Goal: Task Accomplishment & Management: Complete application form

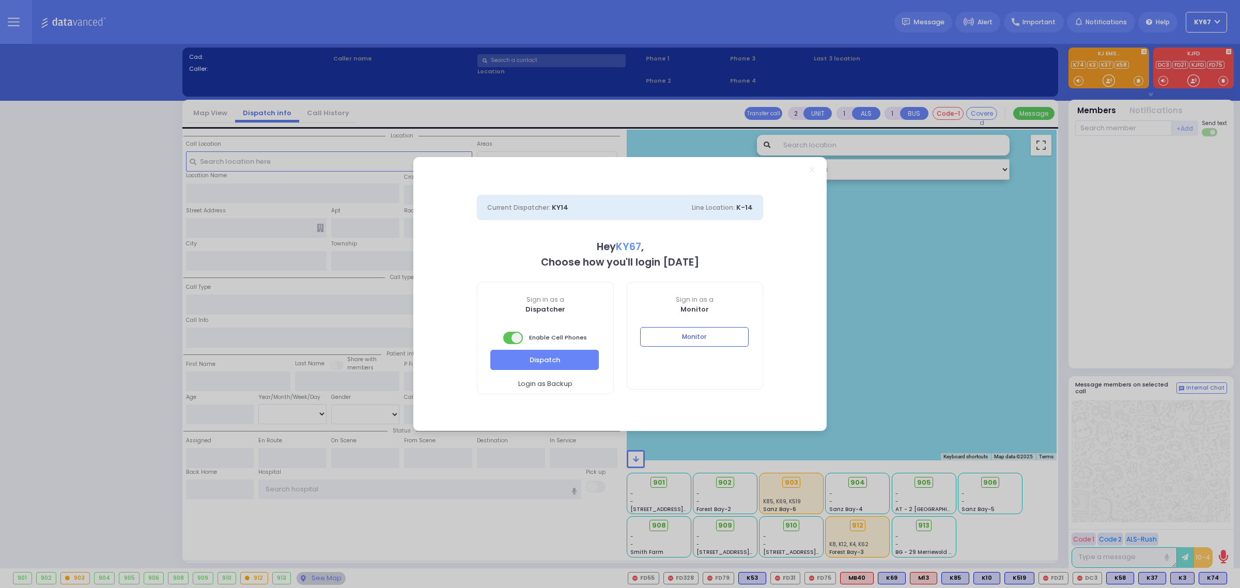
select select "9"
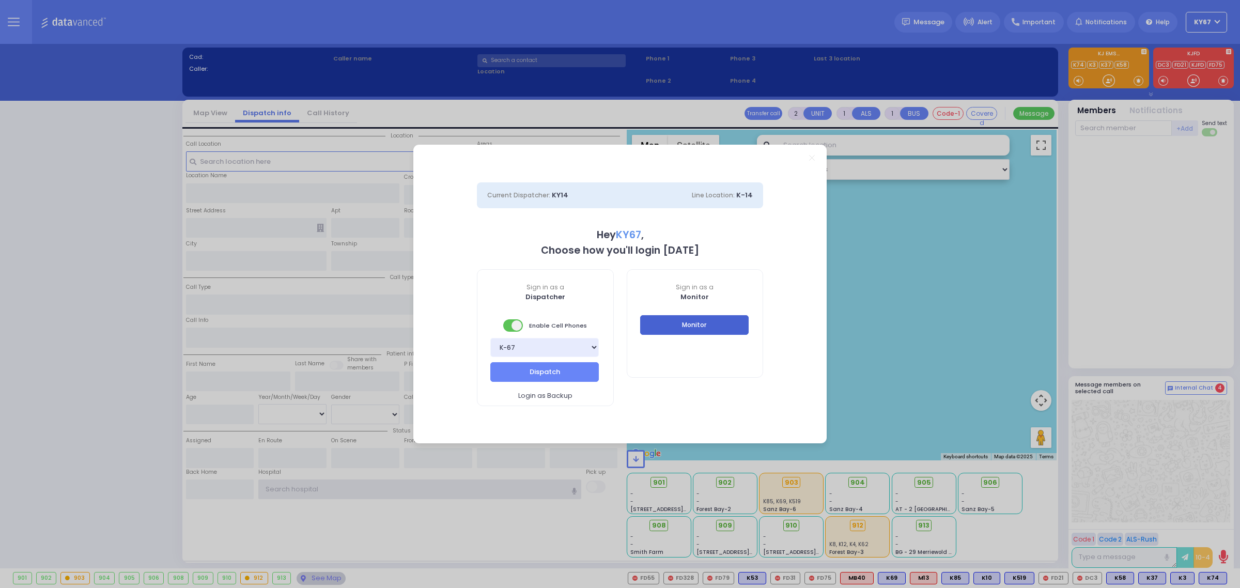
type input "Ky67"
click at [679, 329] on button "Monitor" at bounding box center [694, 325] width 108 height 20
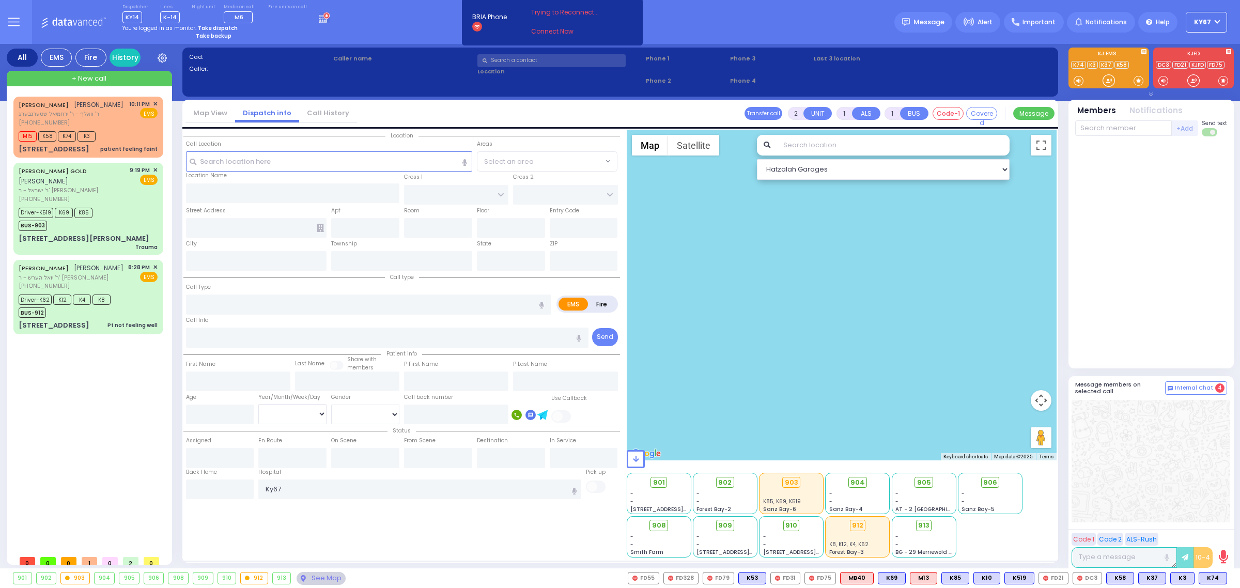
click at [213, 27] on strong "Take dispatch" at bounding box center [218, 28] width 40 height 8
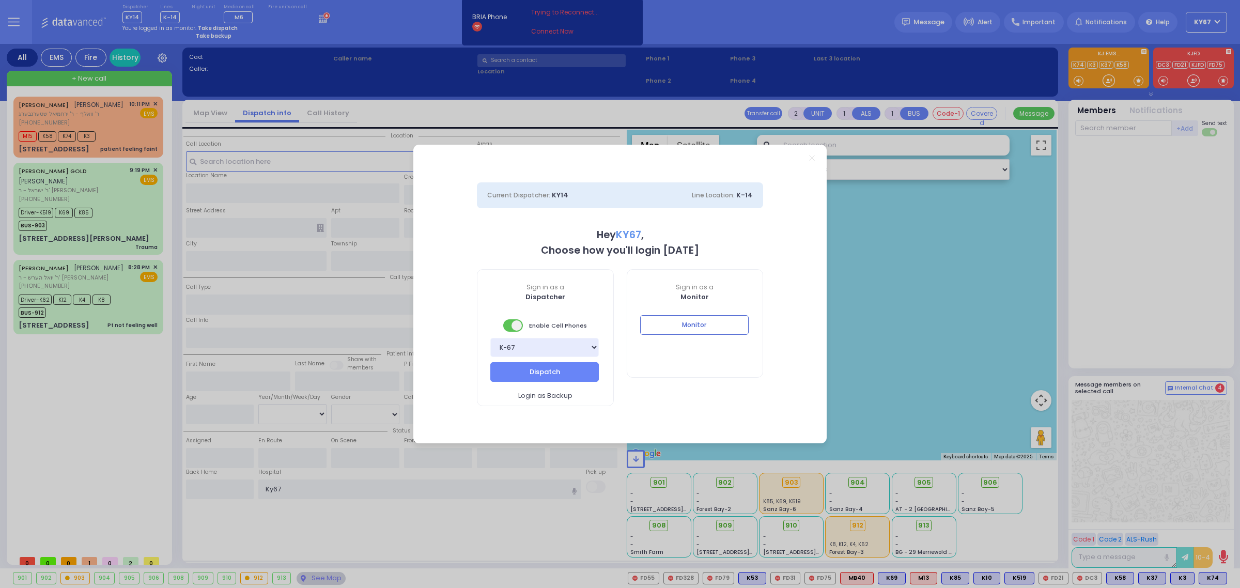
select select "9"
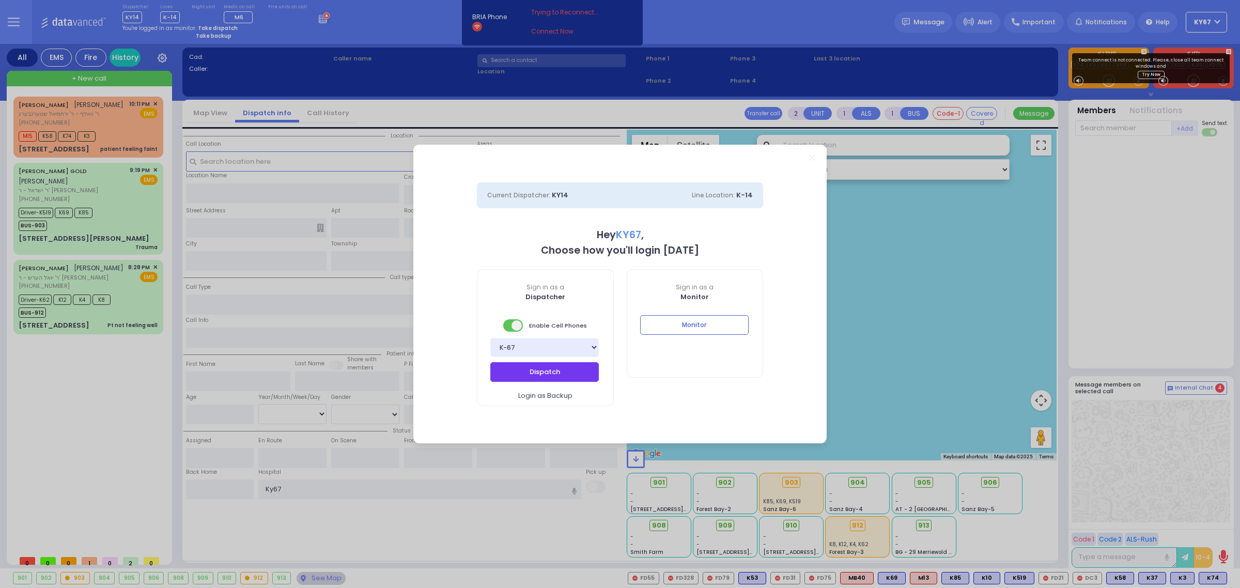
click at [527, 370] on button "Dispatch" at bounding box center [544, 372] width 108 height 20
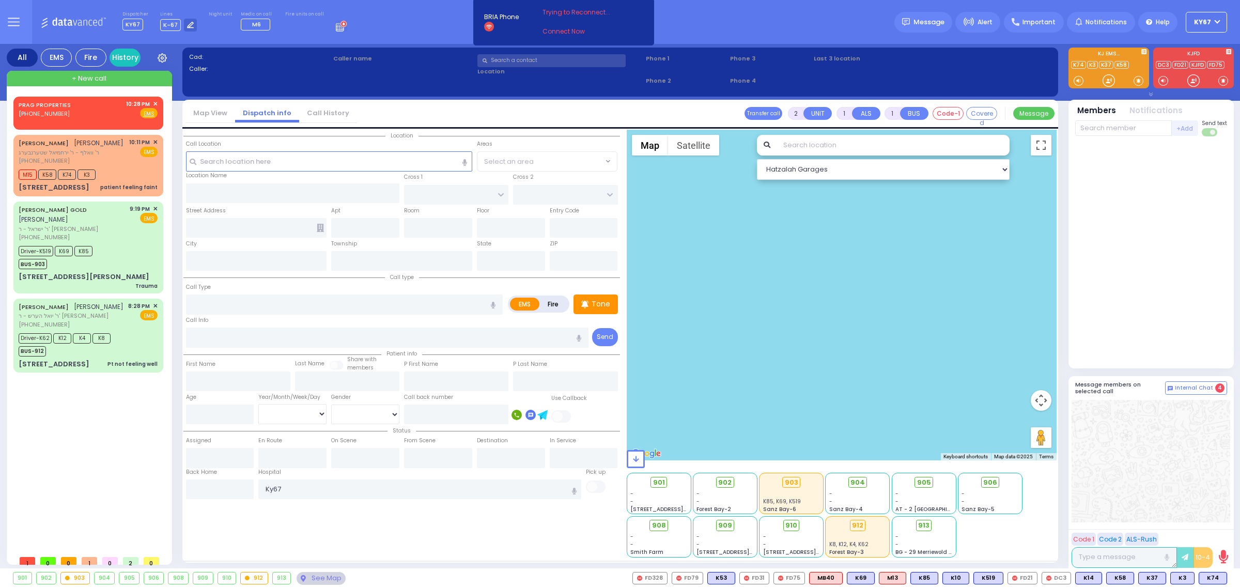
select select
radio input "true"
select select
type input "22:28"
select select "Hatzalah Garages"
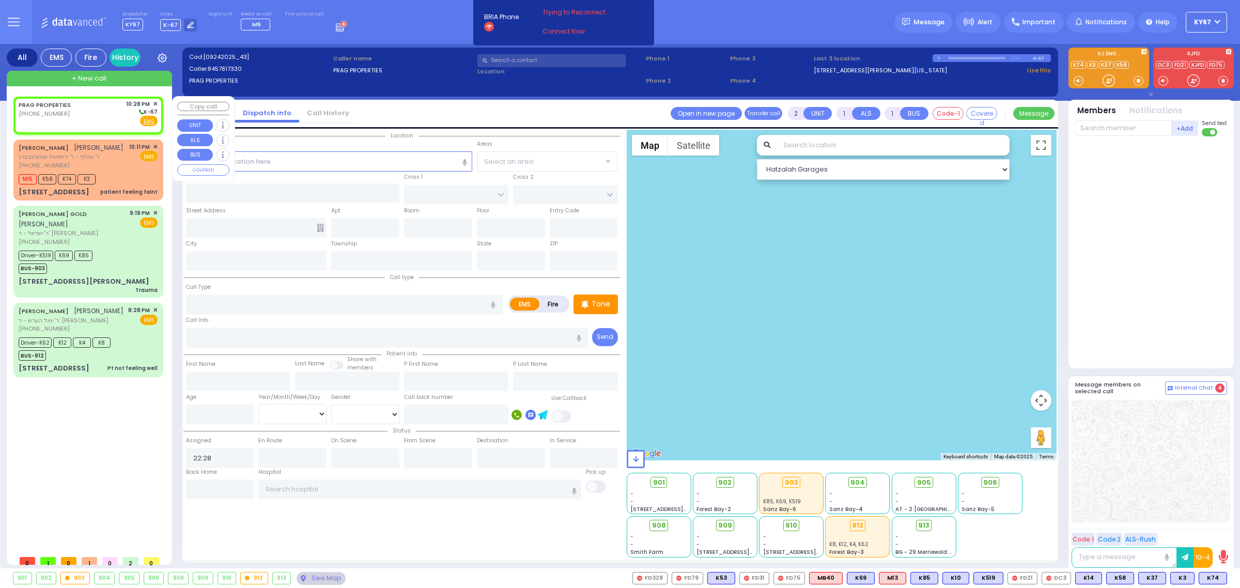
click at [75, 108] on div "PRAG PROPERTIES (845) 781-7330 10:28 PM ✕ K-67" at bounding box center [88, 113] width 139 height 27
select select
radio input "true"
select select
select select "Hatzalah Garages"
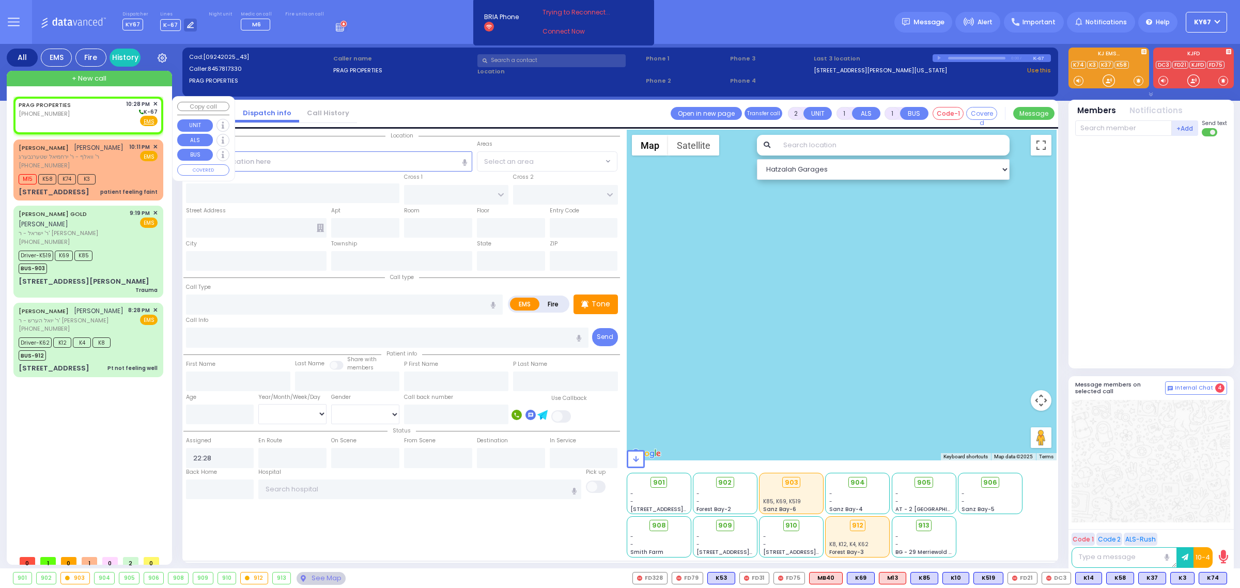
click at [101, 103] on div "PRAG PROPERTIES (845) 781-7330 10:28 PM ✕ K-67" at bounding box center [88, 113] width 139 height 27
select select
radio input "true"
select select
select select "Hatzalah Garages"
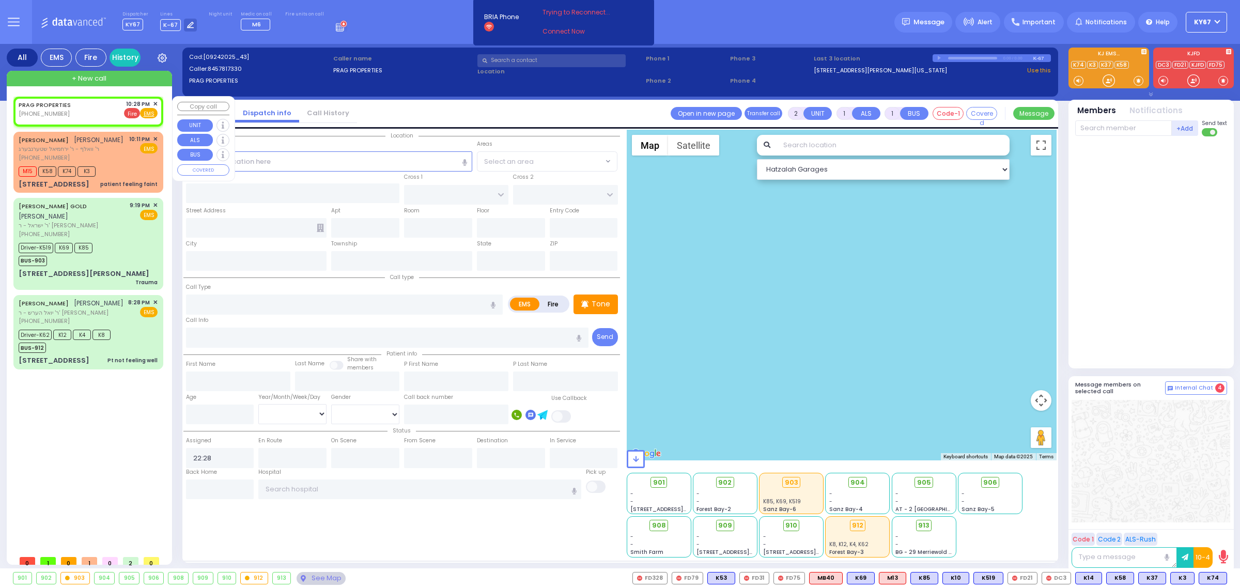
select select
radio input "true"
select select
select select "Hatzalah Garages"
click at [156, 102] on span "✕" at bounding box center [155, 104] width 5 height 9
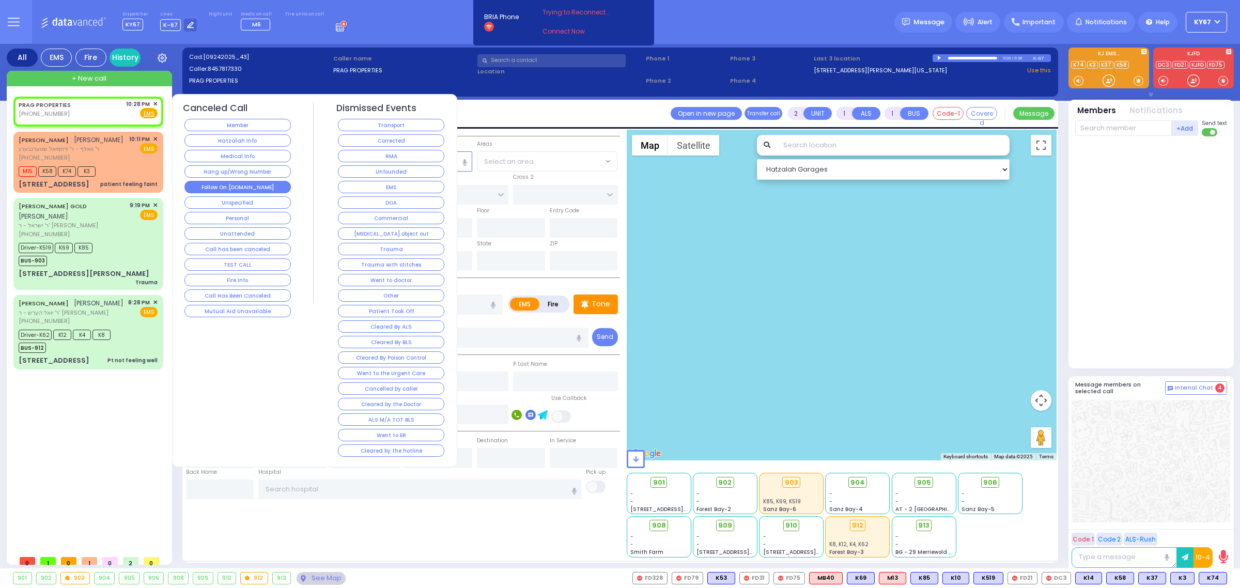
click at [249, 187] on button "Follow On [DOMAIN_NAME]" at bounding box center [237, 187] width 106 height 12
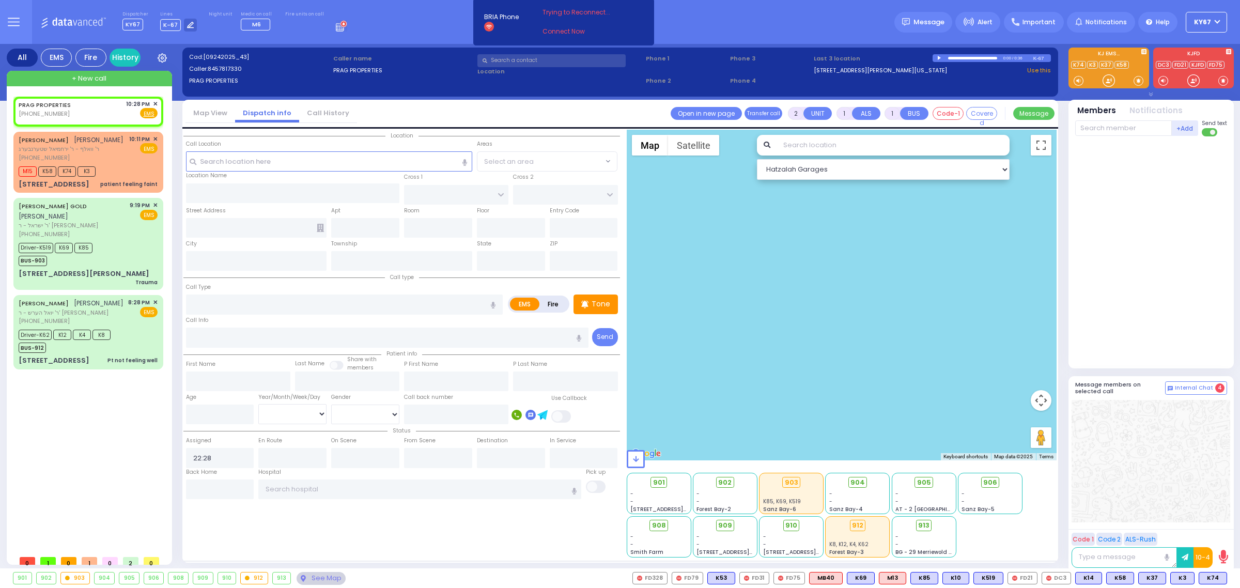
select select
radio input "true"
select select
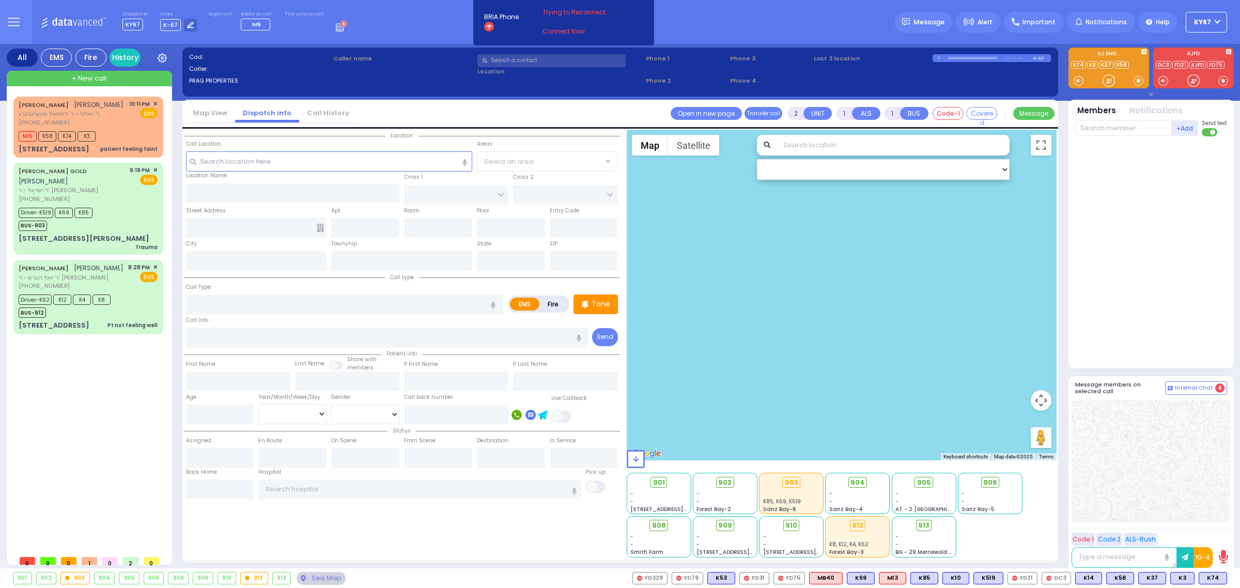
click at [566, 515] on div "Location State ZIP" at bounding box center [401, 344] width 437 height 428
click at [70, 450] on div "JOSEPH ZVI GOLDENBERG יוסף צבי גאלדענבערג ר' וואלף - ר' ירחמיאל שטערנבערג (845)…" at bounding box center [90, 324] width 154 height 454
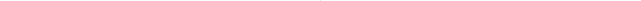
type input "Ky67"
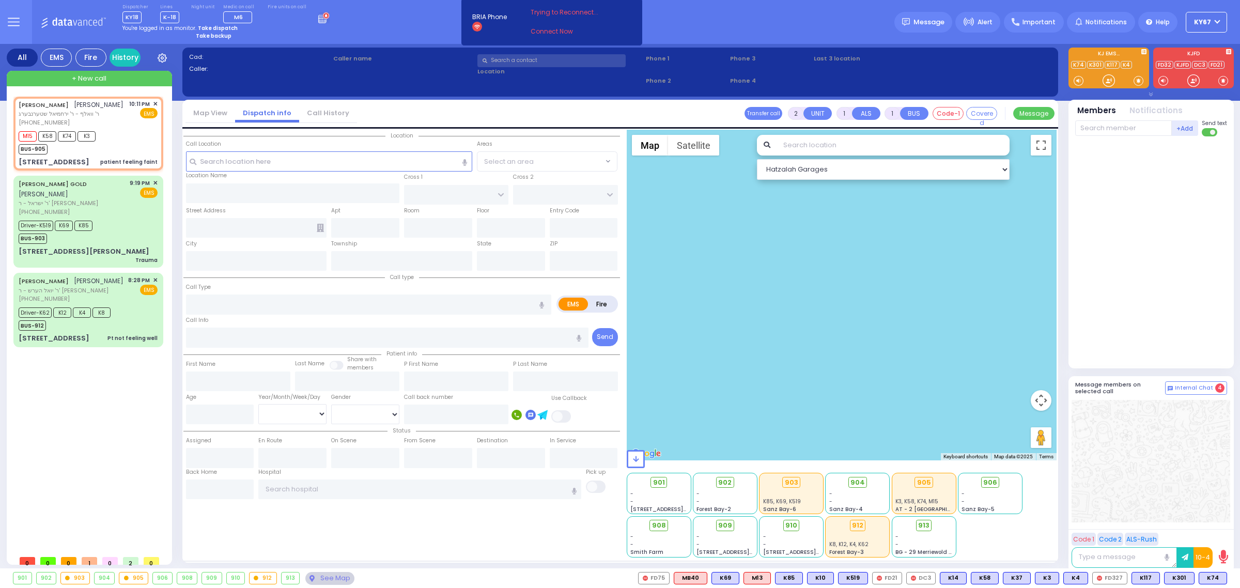
select select
type input "patient feeling faint"
radio input "true"
type input "[PERSON_NAME]"
type input "GOLDENBERG"
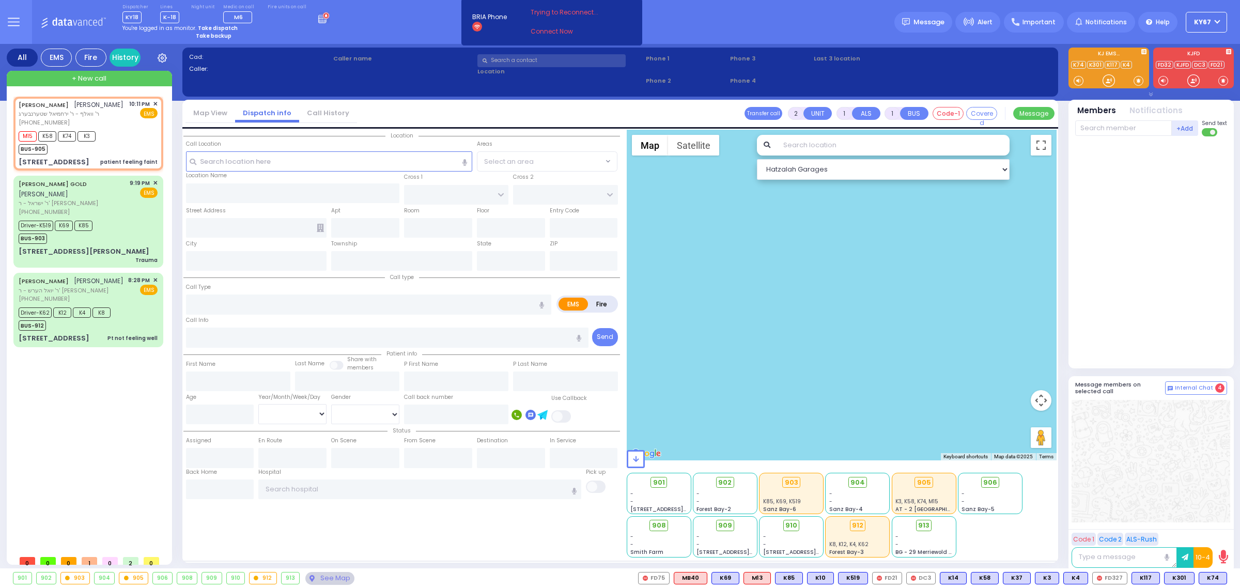
select select
type input "22:11"
type input "22:13"
select select "Hatzalah Garages"
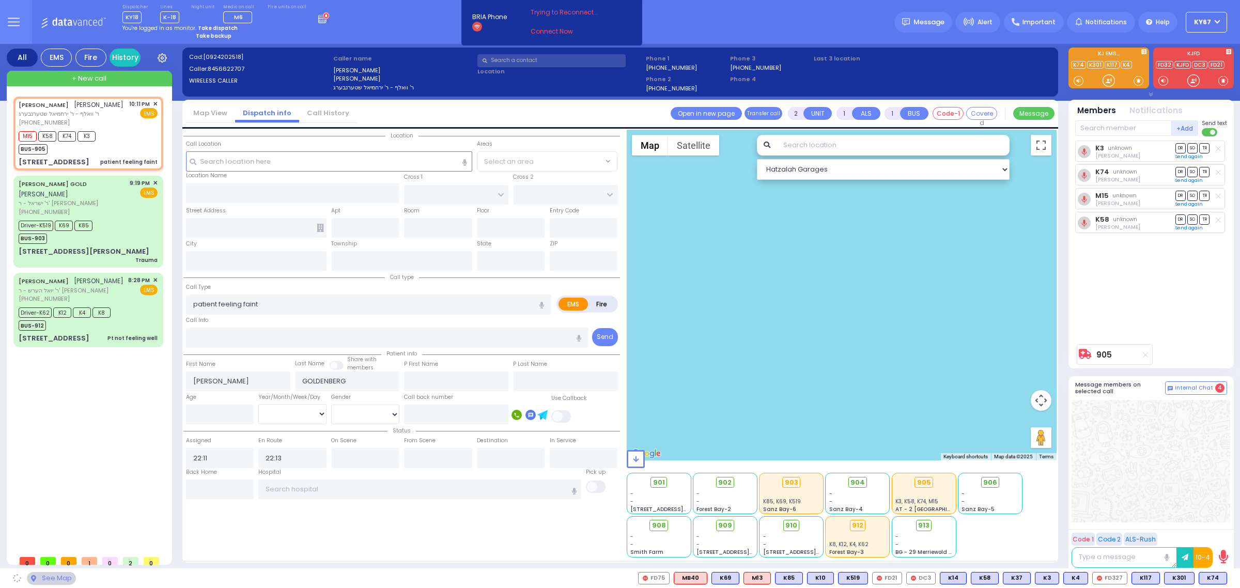
type input "ZENTA RD"
type input "KOSNITZ DR"
type input "29 SCHUNNEMUNK RD"
type input "301"
type input "[PERSON_NAME]"
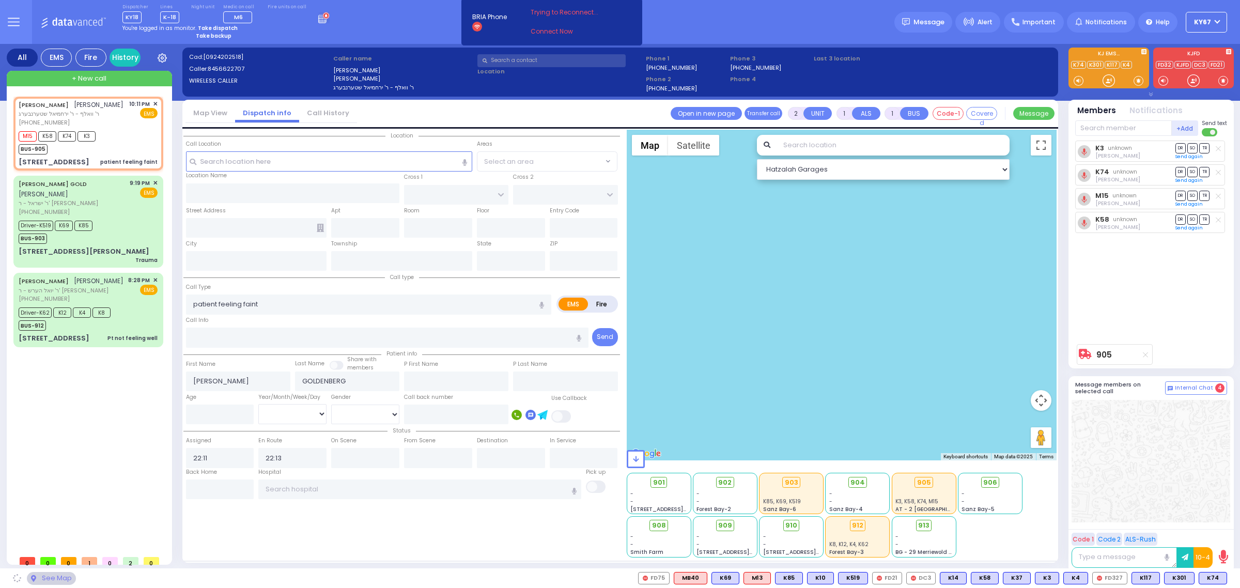
type input "[US_STATE]"
type input "10950"
select select "SECTION 2"
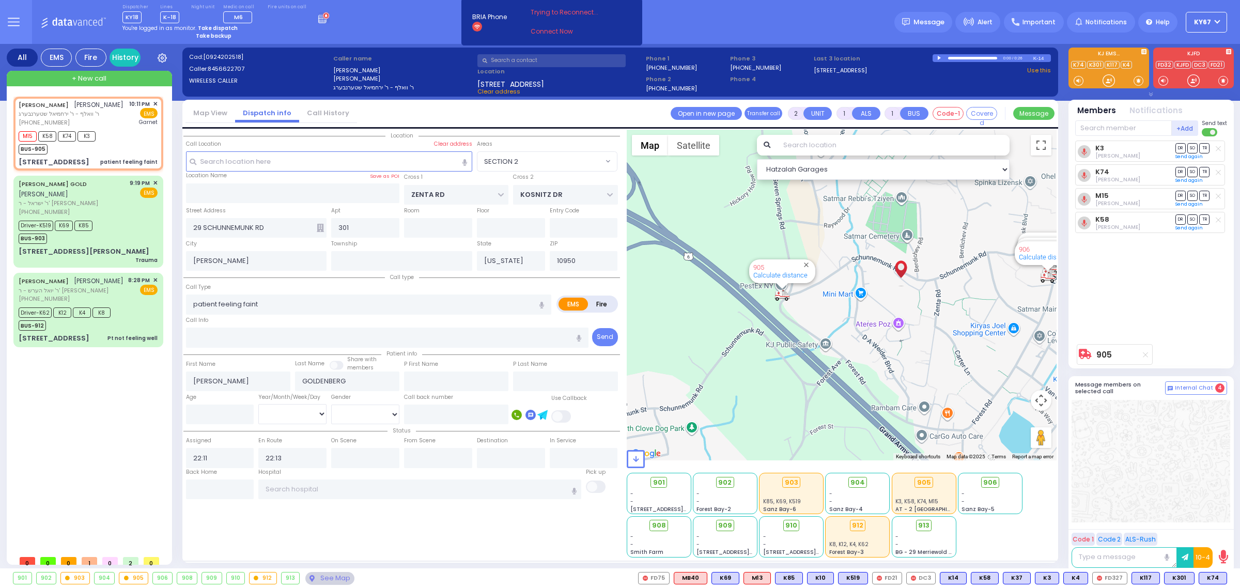
select select
radio input "true"
select select
type input "[GEOGRAPHIC_DATA]"
select select "Hatzalah Garages"
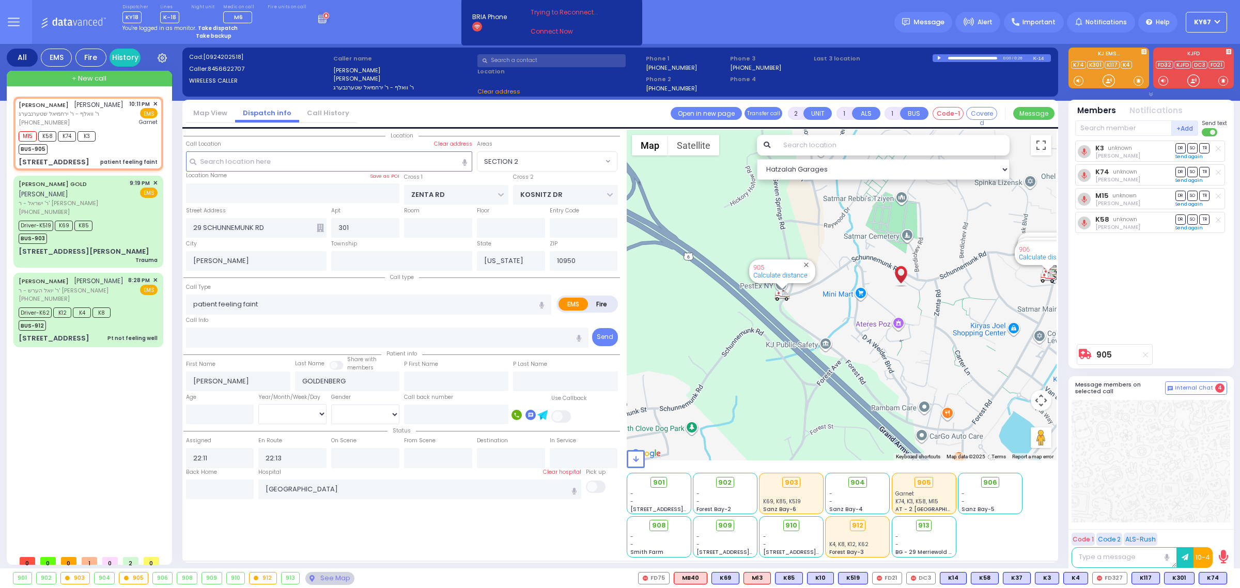
select select "SECTION 2"
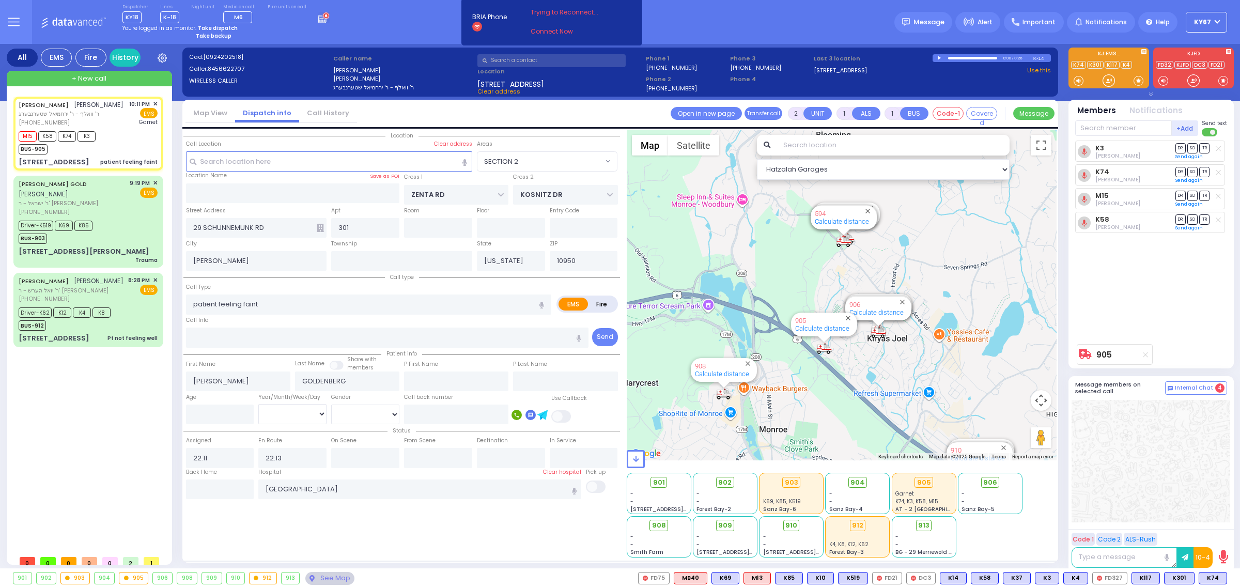
select select
radio input "true"
select select
type input "22:49"
select select "Hatzalah Garages"
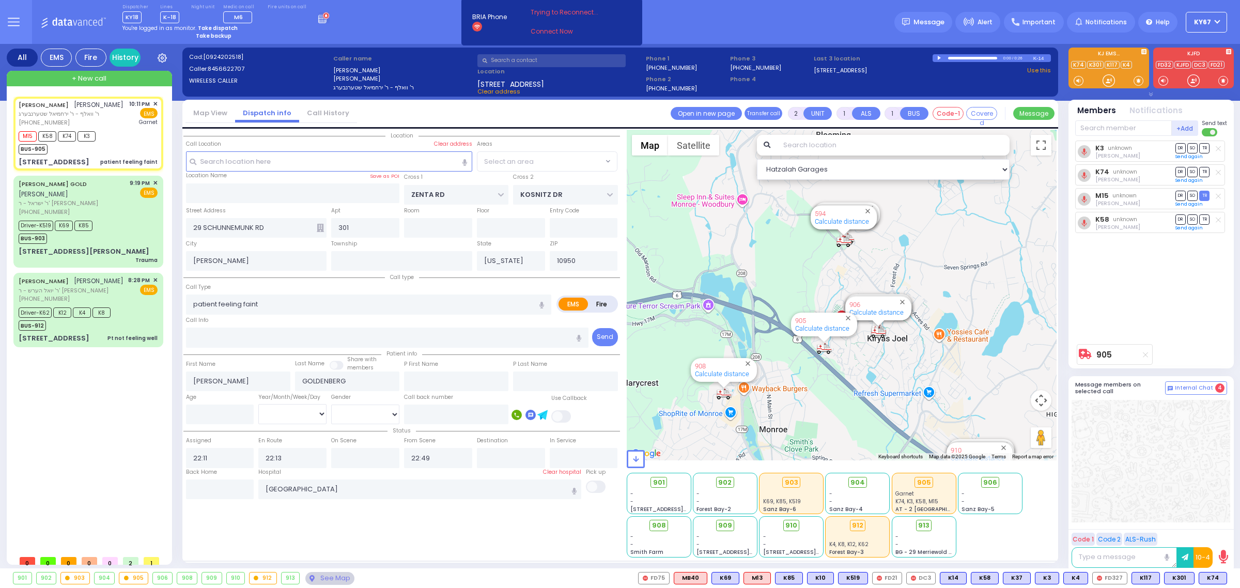
select select "SECTION 2"
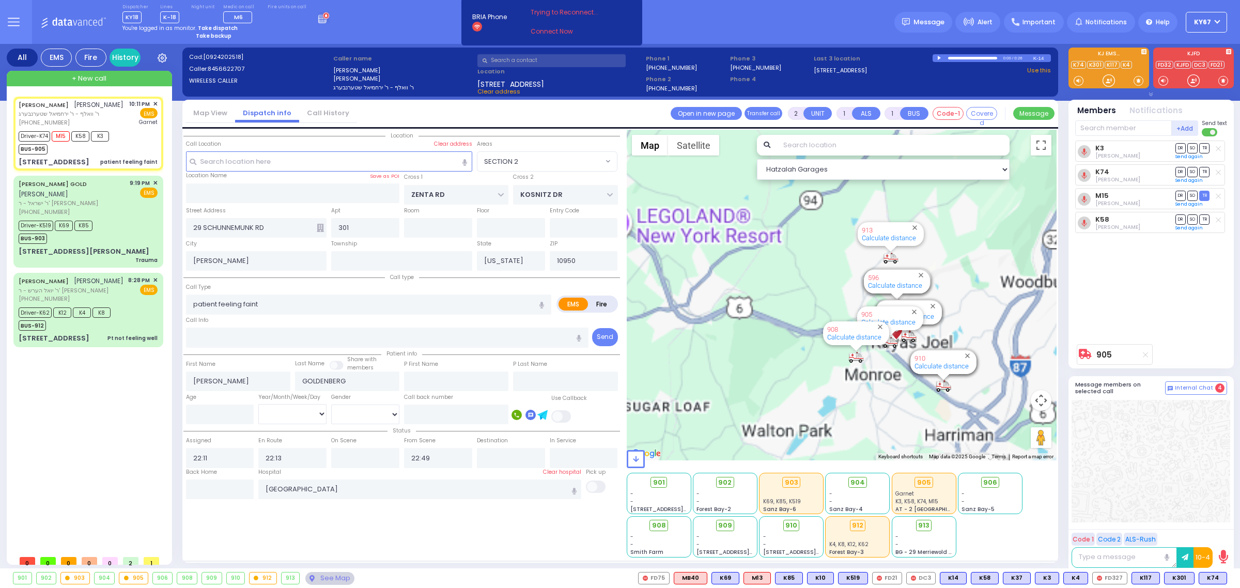
select select
radio input "true"
select select
select select "Hatzalah Garages"
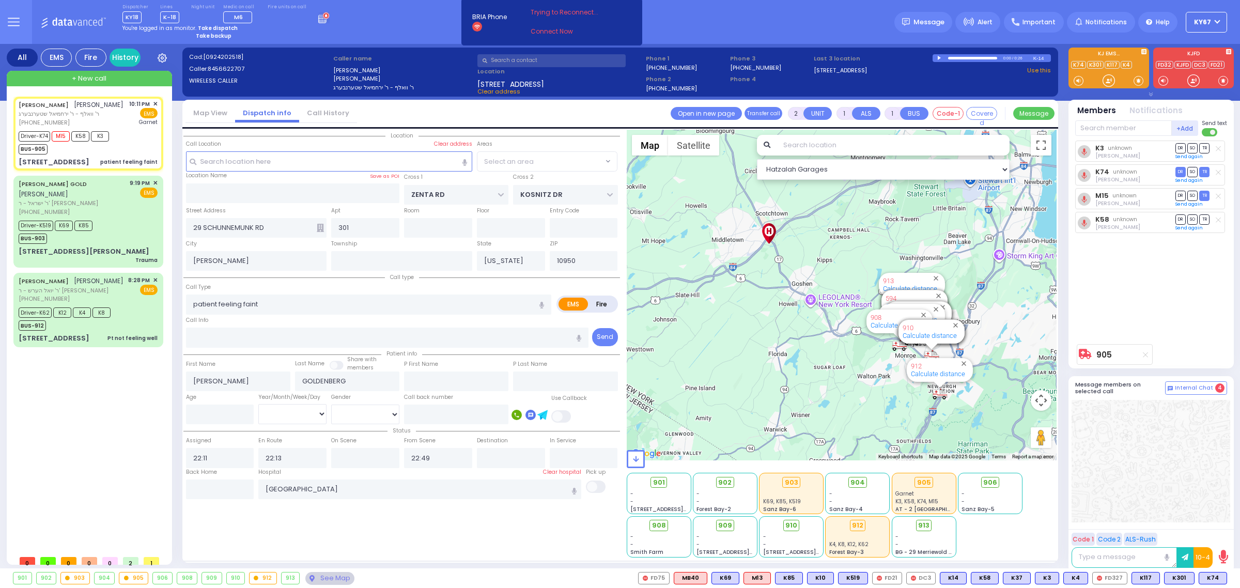
select select "SECTION 2"
select select
radio input "true"
select select
select select "Hatzalah Garages"
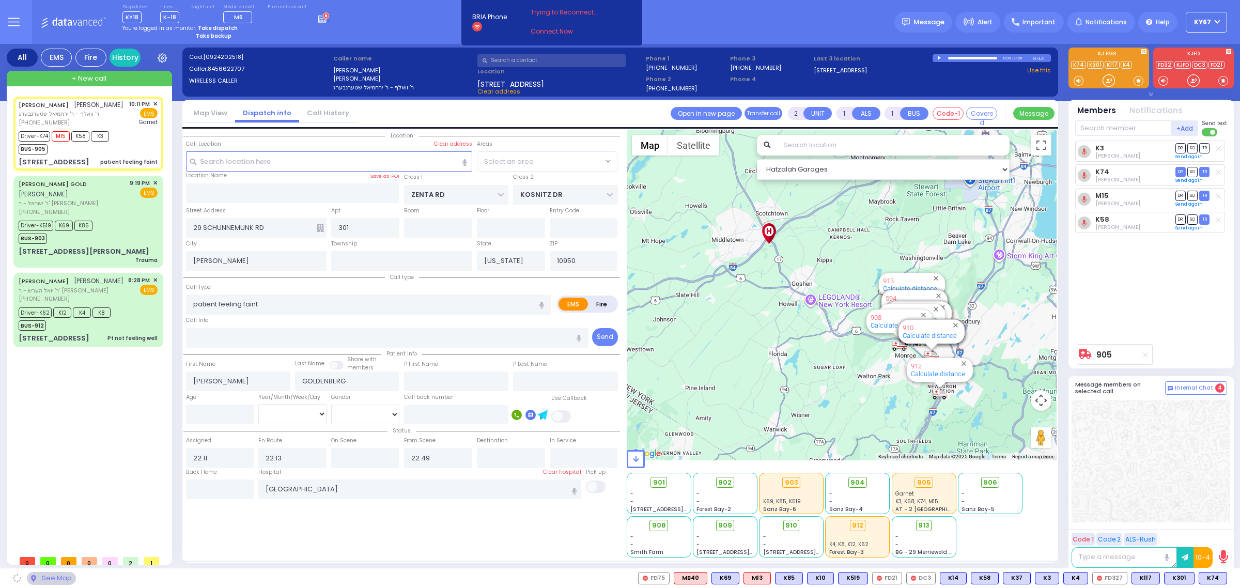
select select "SECTION 2"
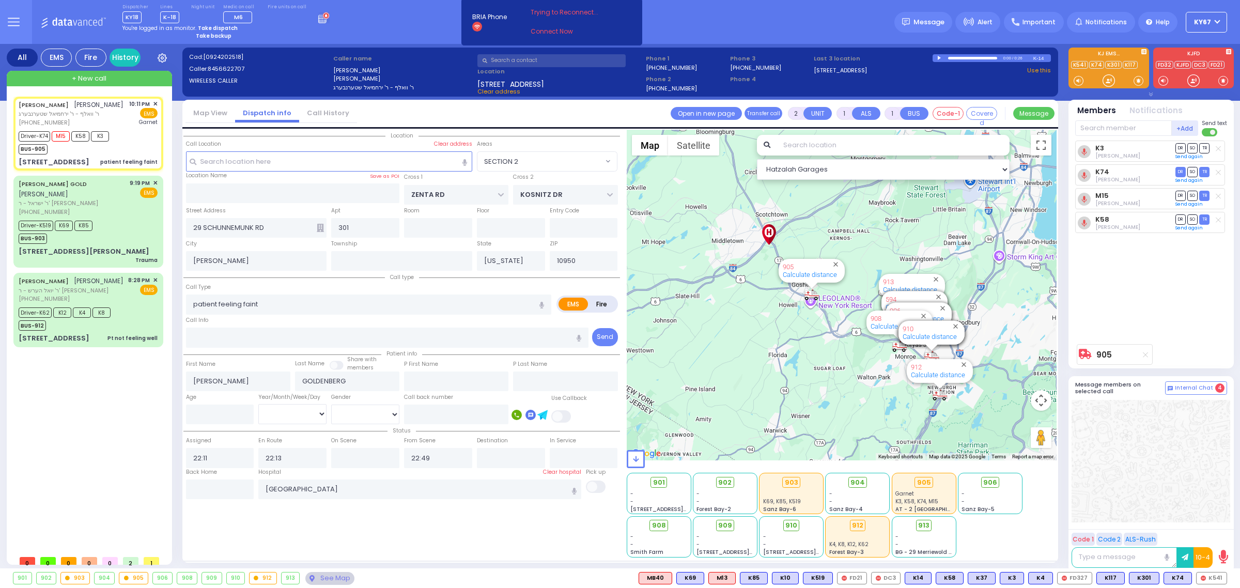
type input "6"
select select
radio input "true"
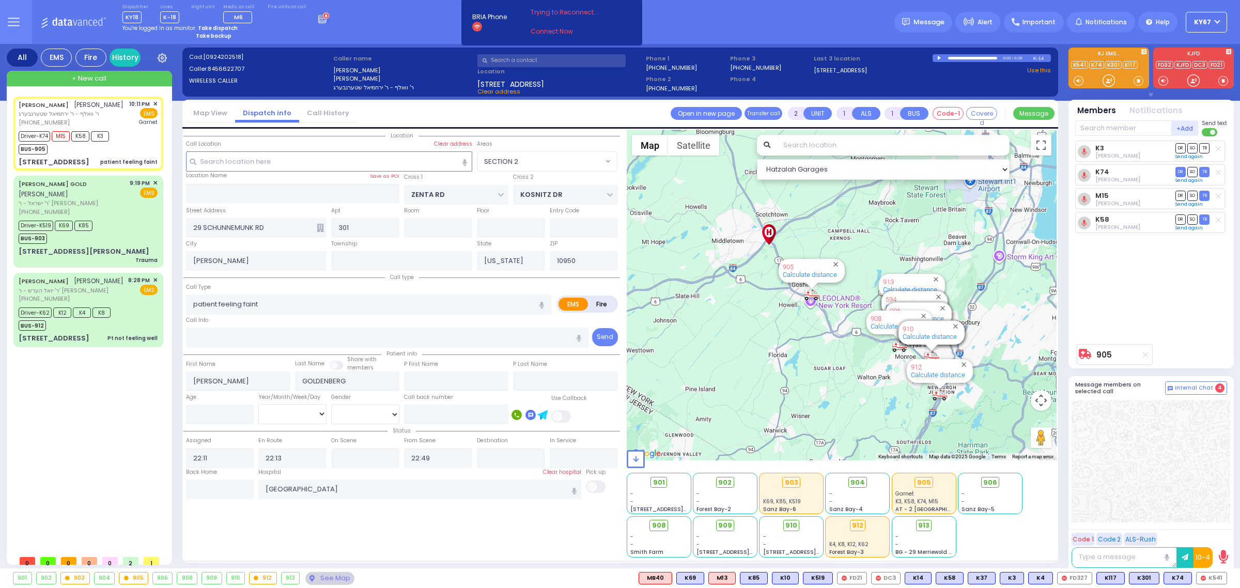
type input "Unknown"
select select "Year"
select select "Hatzalah Garages"
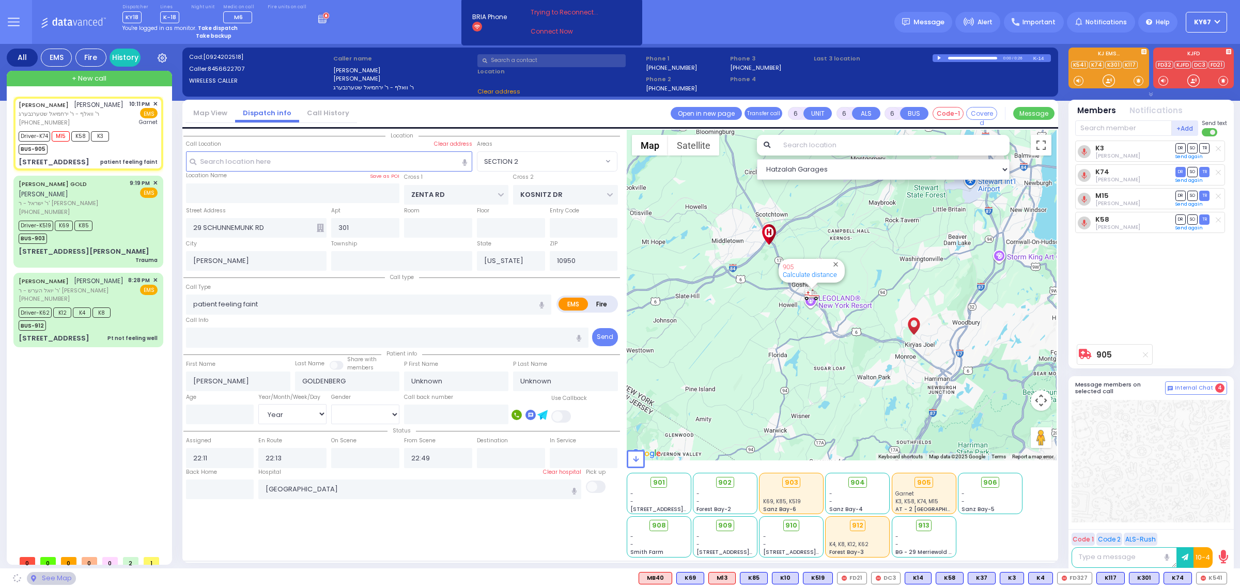
select select "SECTION 2"
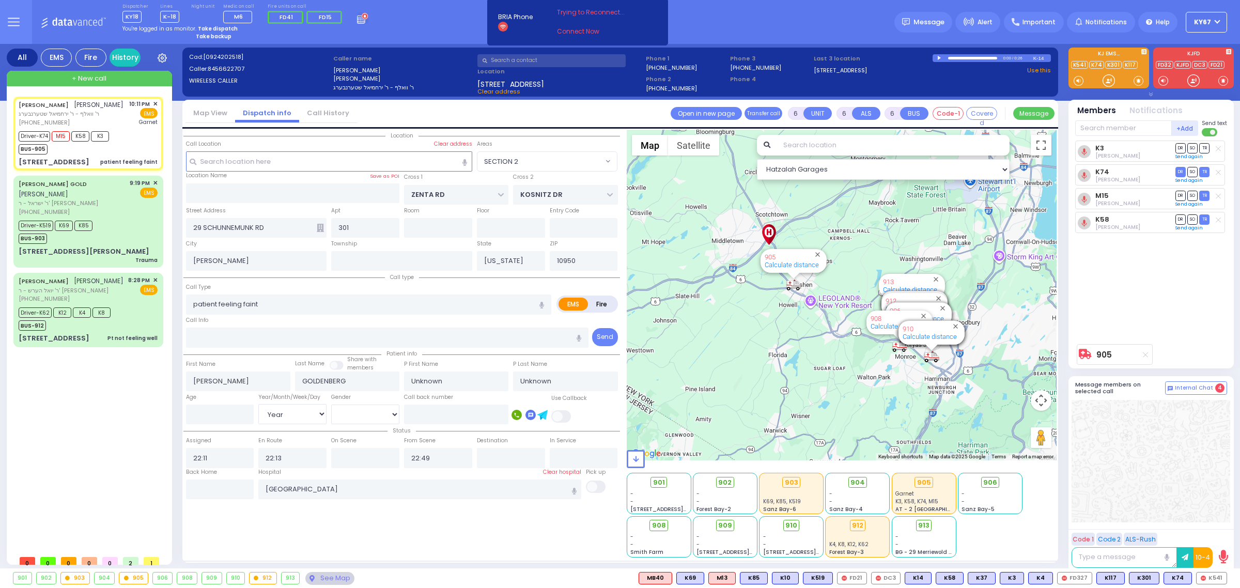
select select
radio input "true"
type input "[PERSON_NAME]"
type input "50"
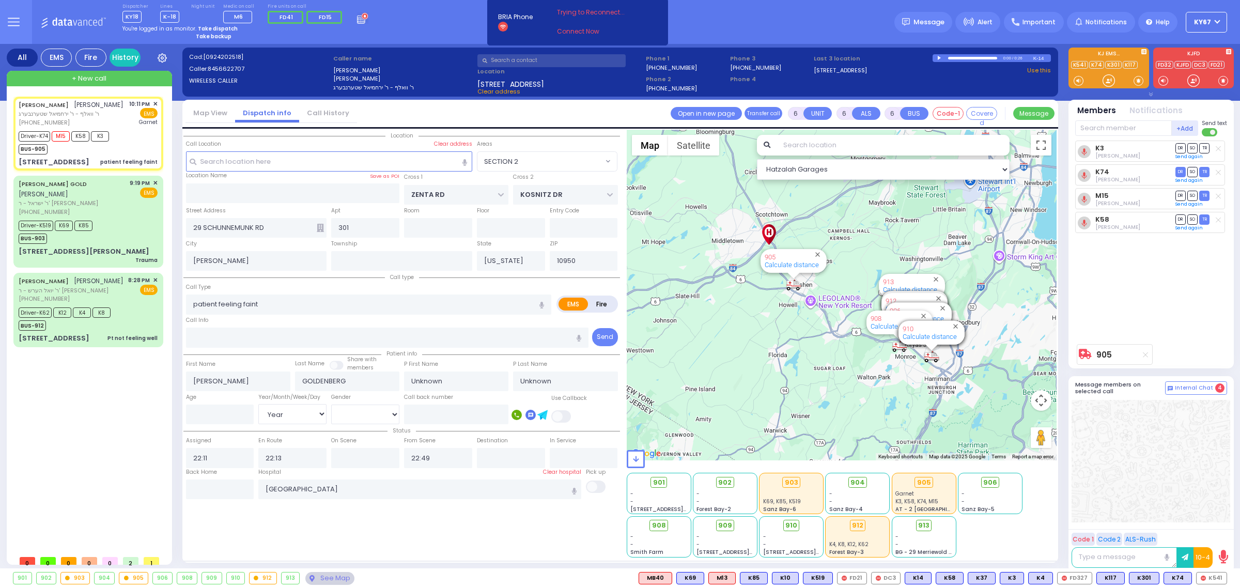
select select "Year"
select select "[DEMOGRAPHIC_DATA]"
select select "Hatzalah Garages"
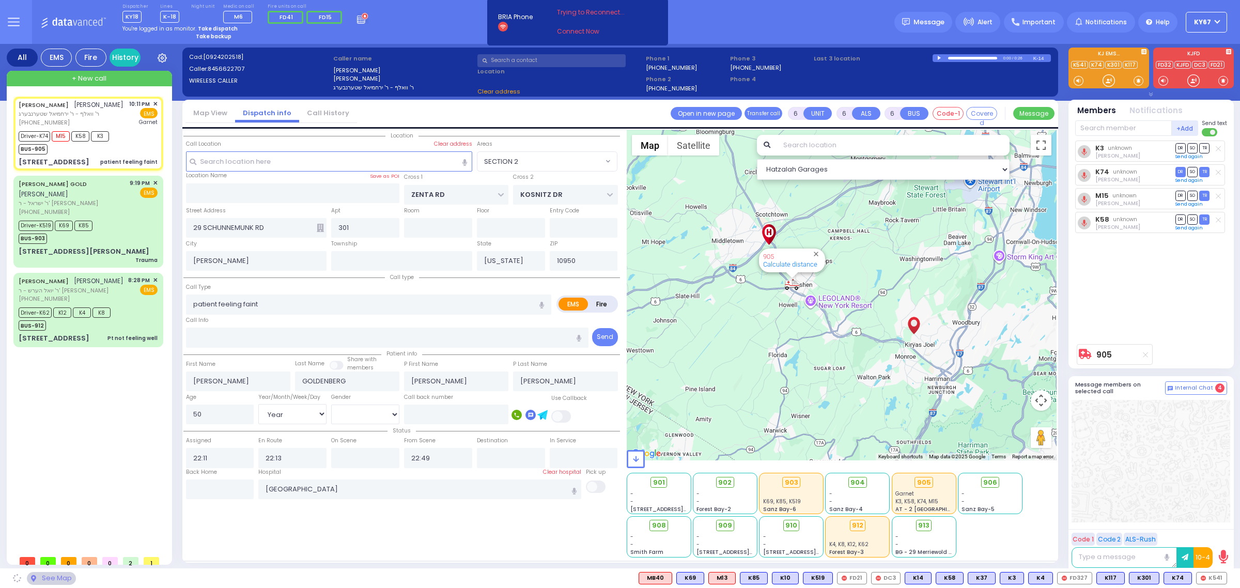
select select "SECTION 2"
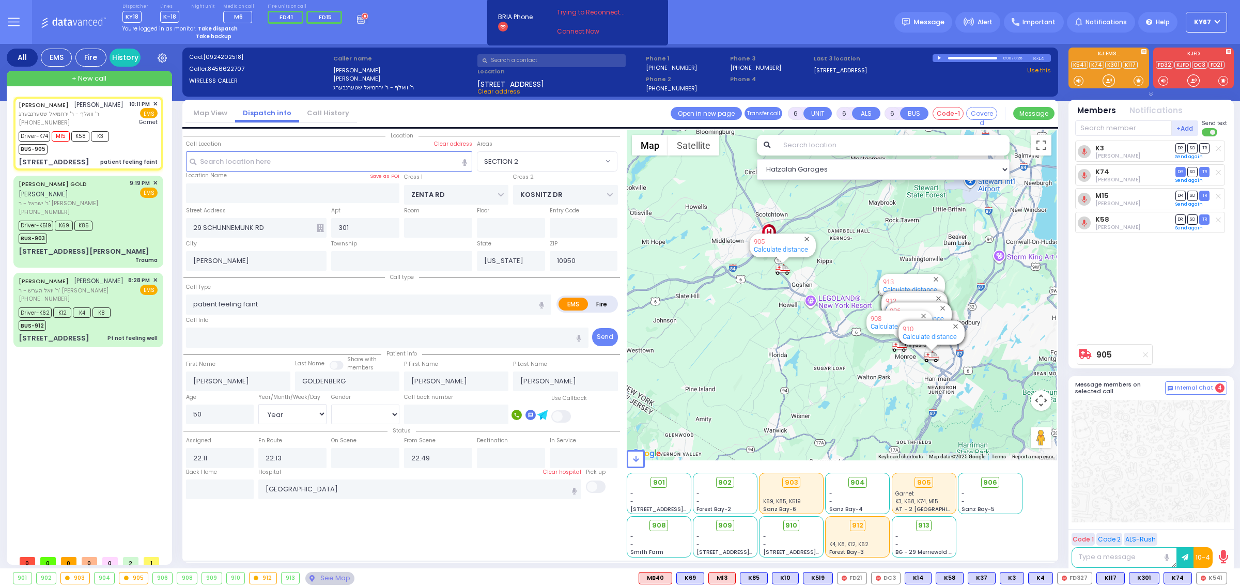
select select
radio input "true"
select select "Year"
select select "[DEMOGRAPHIC_DATA]"
select select "Hatzalah Garages"
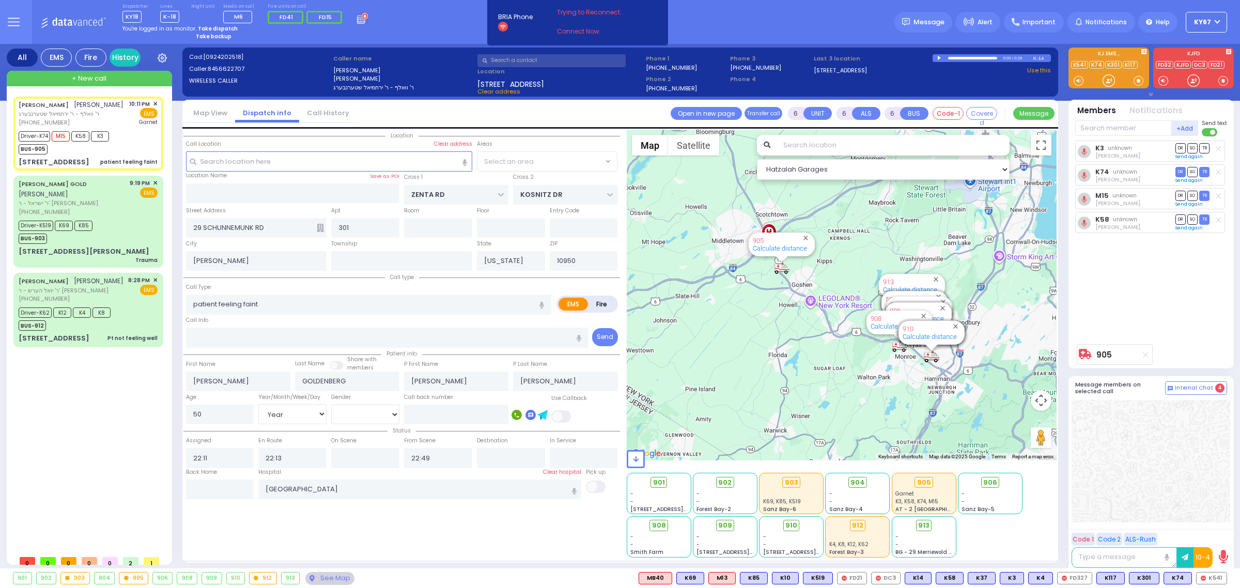
select select "SECTION 2"
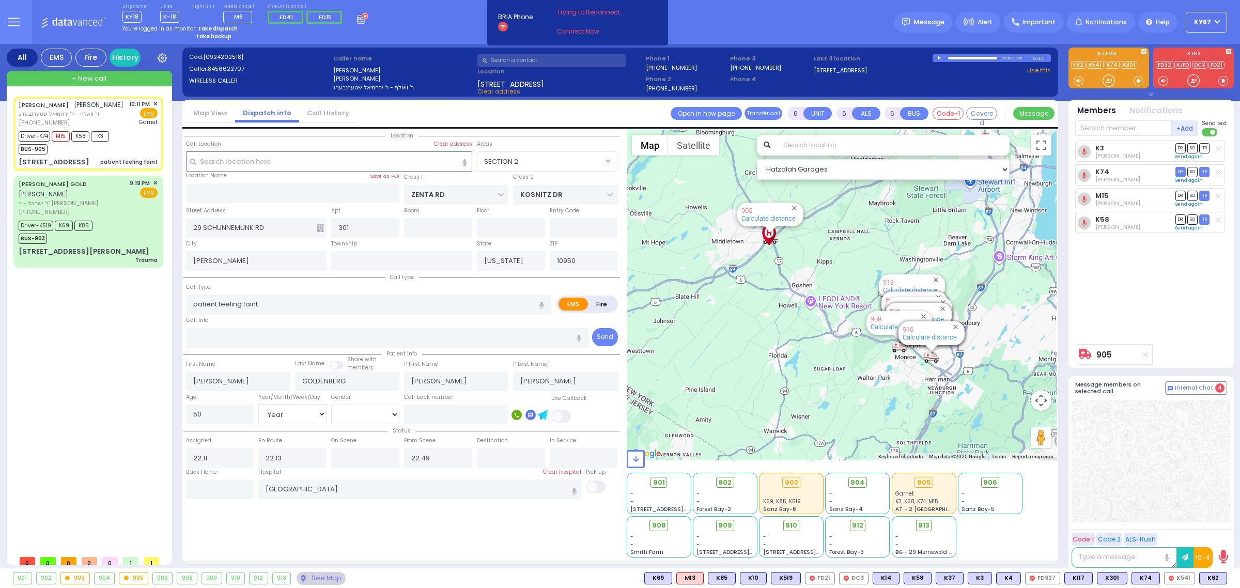
select select
radio input "true"
select select "Year"
select select "[DEMOGRAPHIC_DATA]"
select select "Hatzalah Garages"
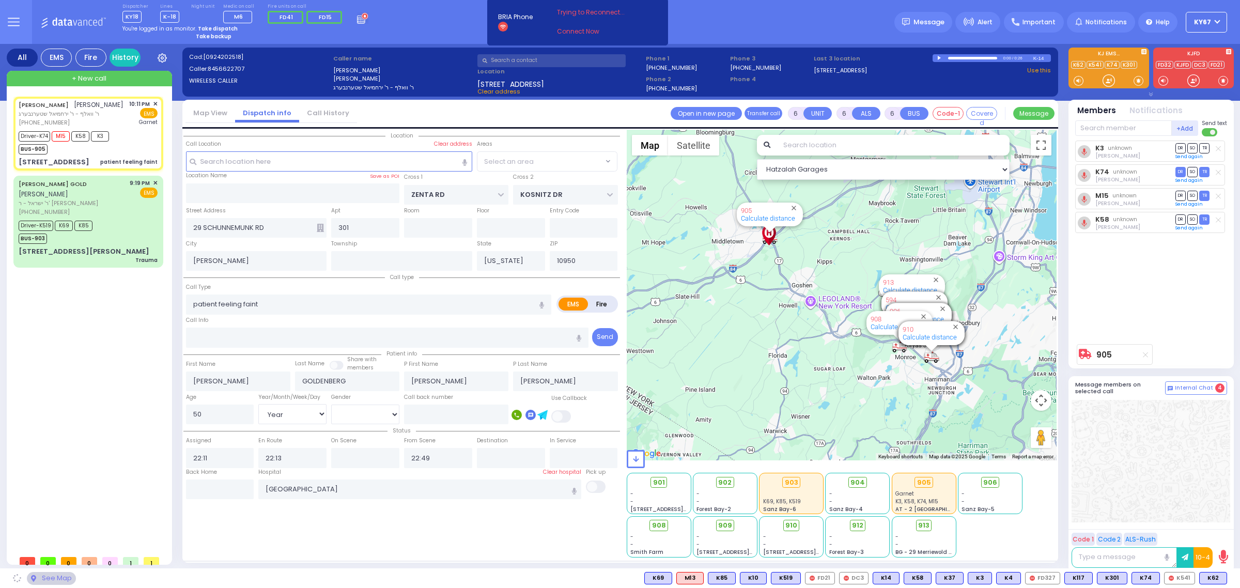
select select "SECTION 2"
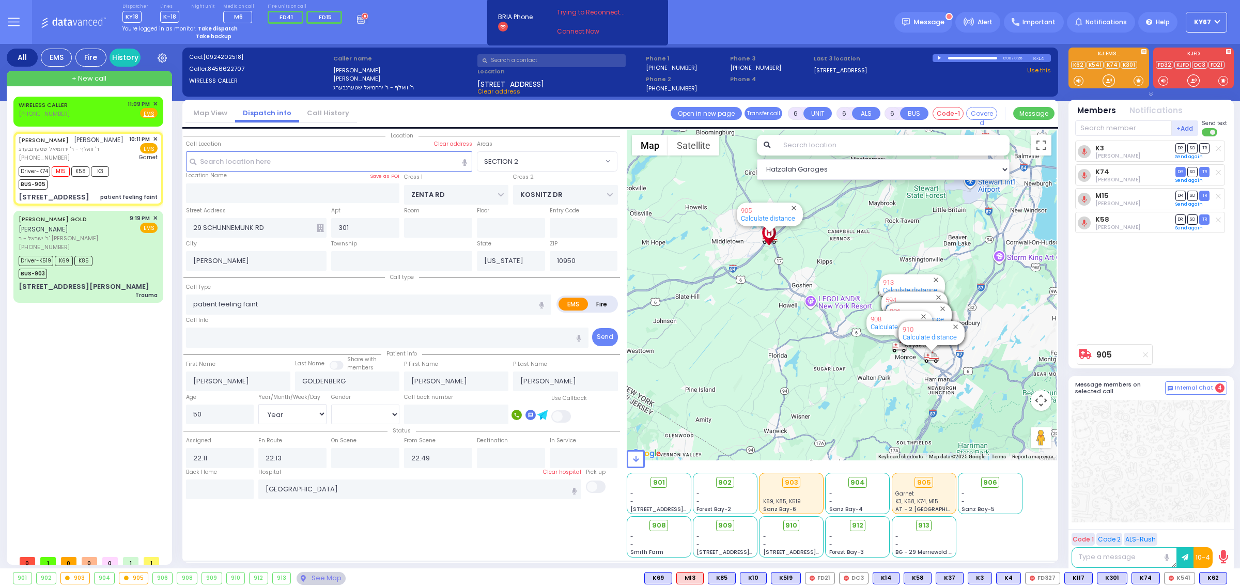
select select
radio input "true"
select select "Year"
select select "[DEMOGRAPHIC_DATA]"
select select "Hatzalah Garages"
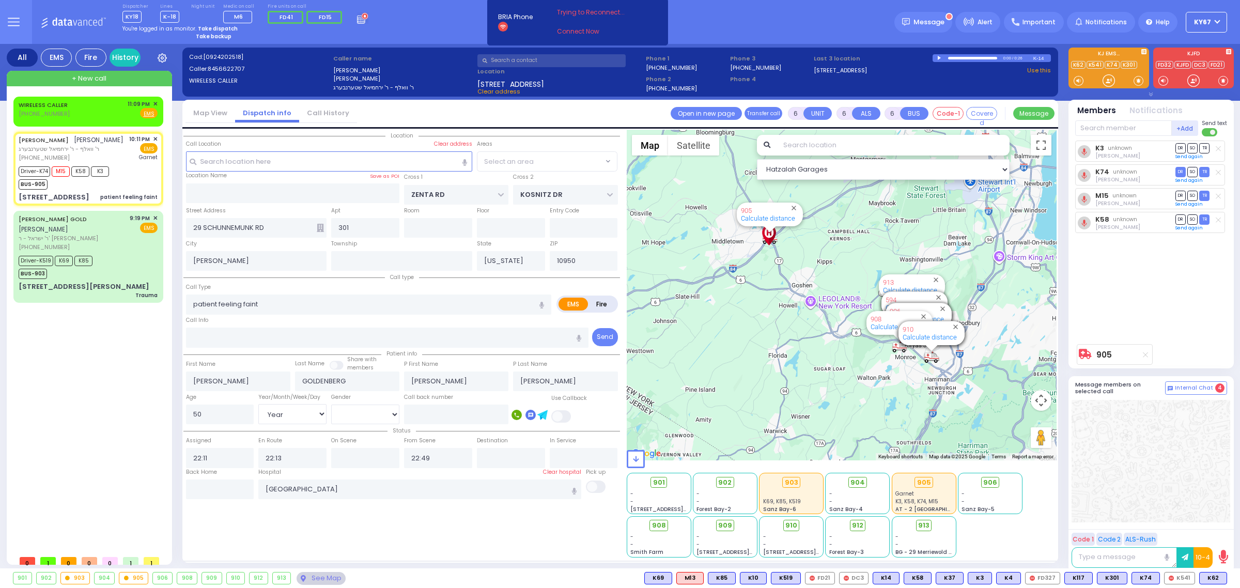
select select "SECTION 2"
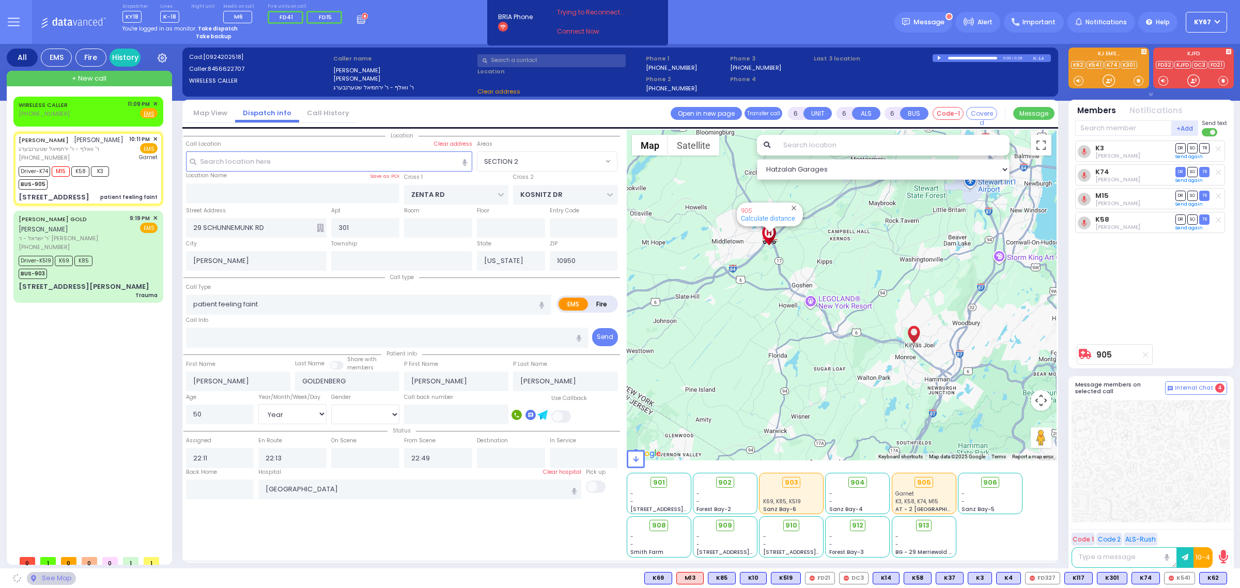
select select
radio input "true"
select select "Year"
select select "[DEMOGRAPHIC_DATA]"
select select "Hatzalah Garages"
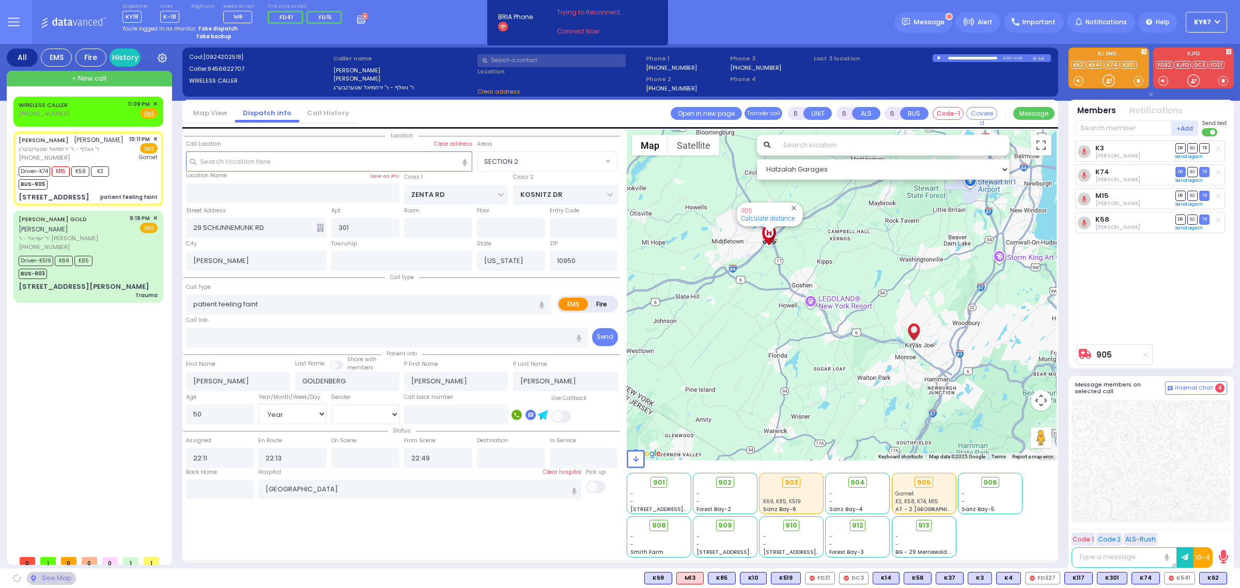
select select "SECTION 2"
